Goal: Check status: Check status

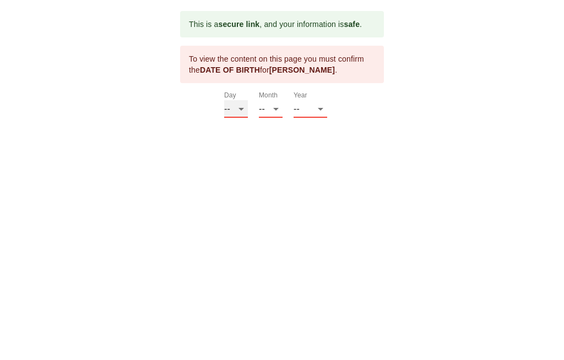
click at [243, 107] on select "-- 01 02 03 04 05 06 07 08 09 10 11 12 13 14 15 16 17 18 19 20 21 22 23 24 25 2…" at bounding box center [236, 109] width 24 height 18
select select "01"
click at [282, 111] on select "-- 01 02 03 04 05 06 07 08 09 10 11 12" at bounding box center [271, 109] width 24 height 18
select select "01"
click at [246, 112] on select "-- 01 02 03 04 05 06 07 08 09 10 11 12 13 14 15 16 17 18 19 20 21 22 23 24 25 2…" at bounding box center [236, 109] width 24 height 18
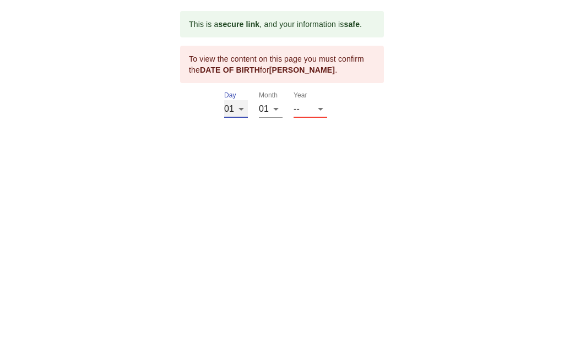
select select "25"
click at [325, 110] on select "-- 2025 2024 2023 2022 2021 2020 2019 2018 2017 2016 2015 2014 2013 2012 2011 2…" at bounding box center [311, 109] width 34 height 18
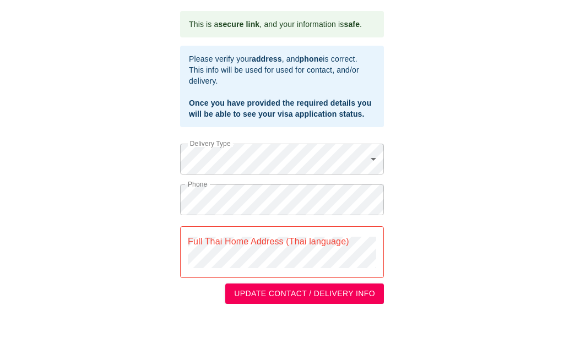
click at [378, 158] on body "This is a secure link , and your information is safe . Please verify your addre…" at bounding box center [282, 157] width 564 height 315
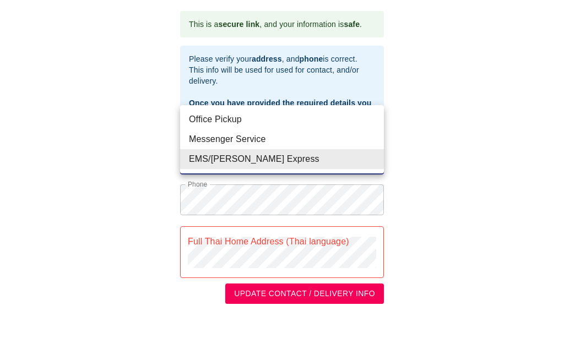
click at [502, 182] on div at bounding box center [282, 180] width 564 height 360
